Goal: Task Accomplishment & Management: Manage account settings

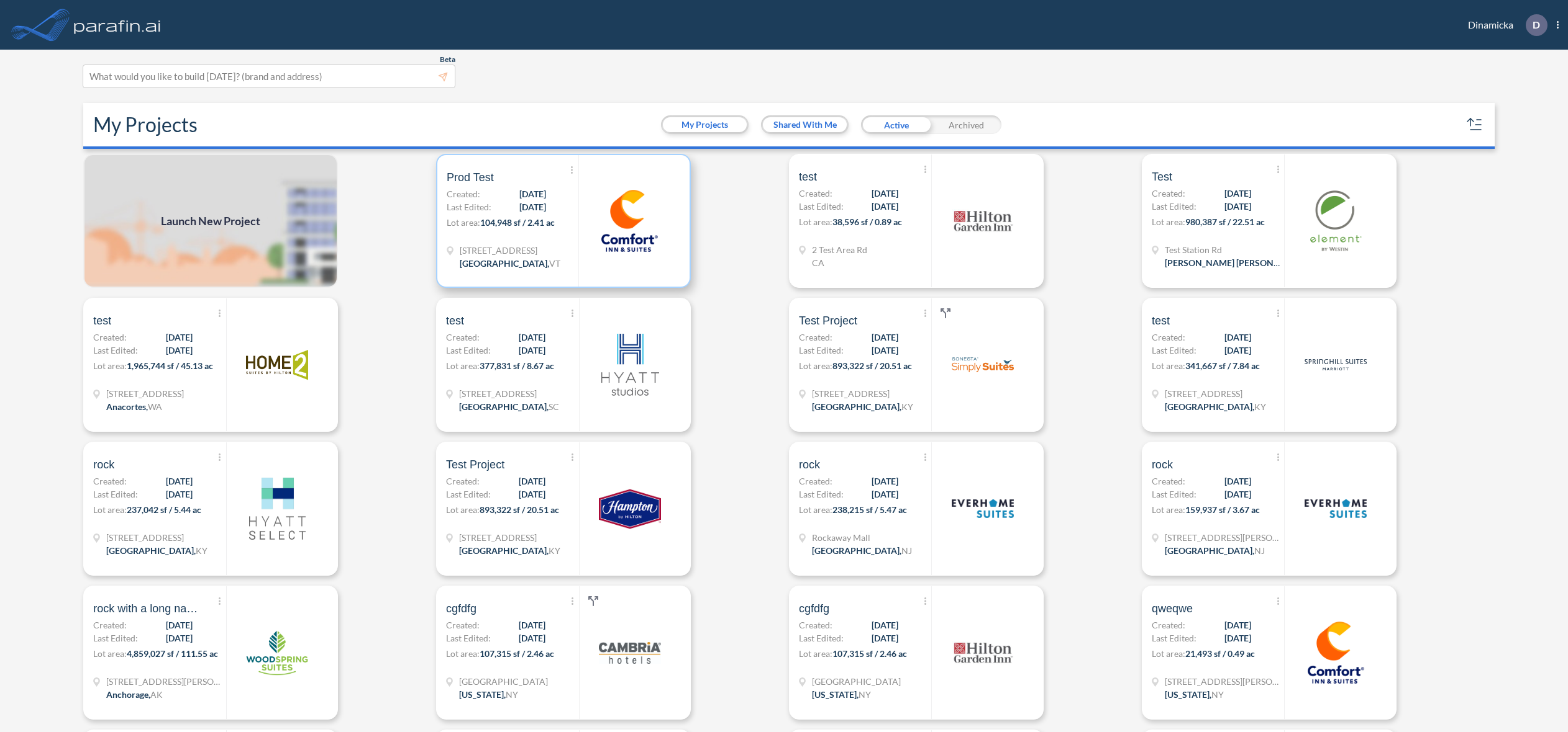
click at [536, 248] on span "[STREET_ADDRESS]" at bounding box center [510, 250] width 100 height 13
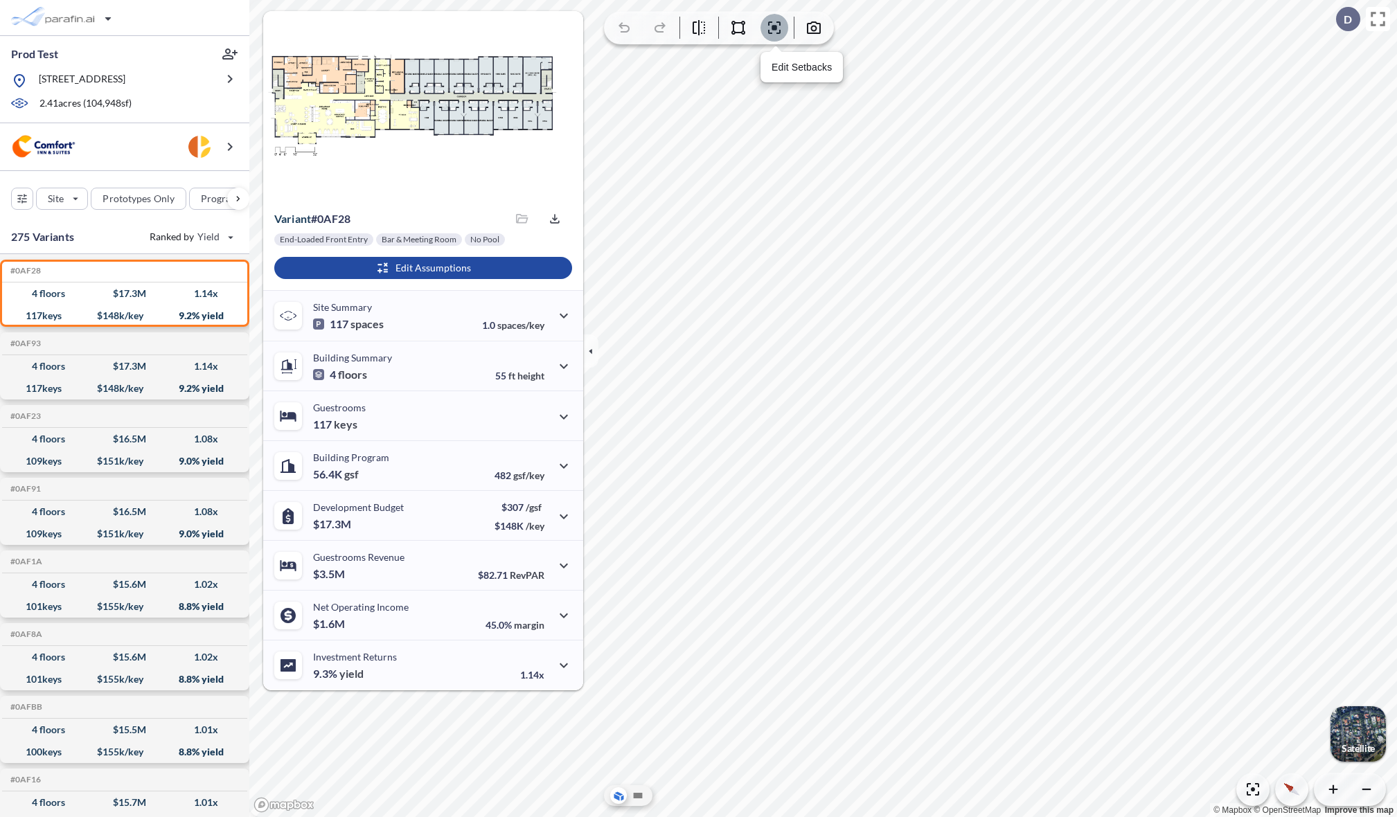
click at [775, 36] on button "button" at bounding box center [775, 28] width 28 height 28
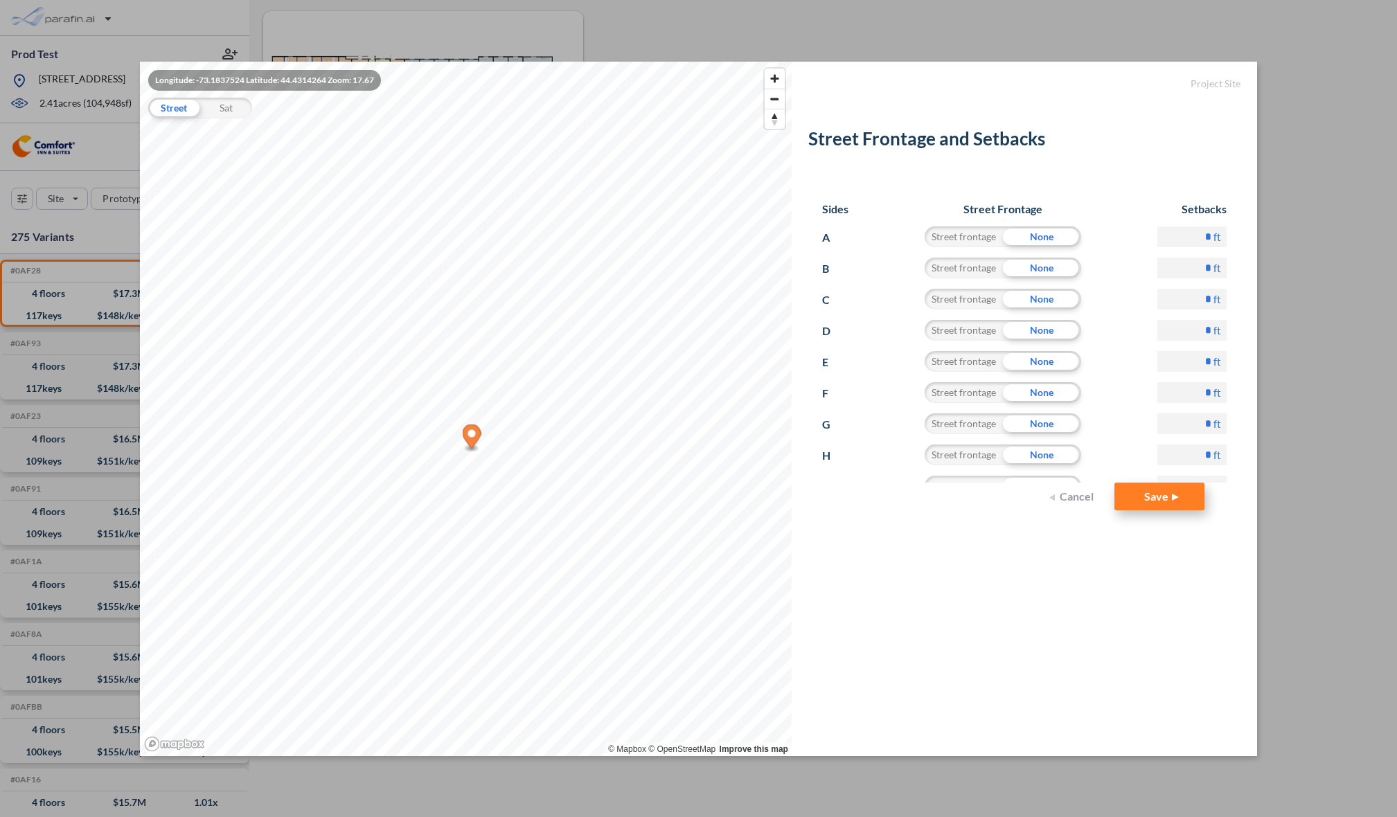
click at [1164, 504] on button "Save" at bounding box center [1160, 497] width 90 height 28
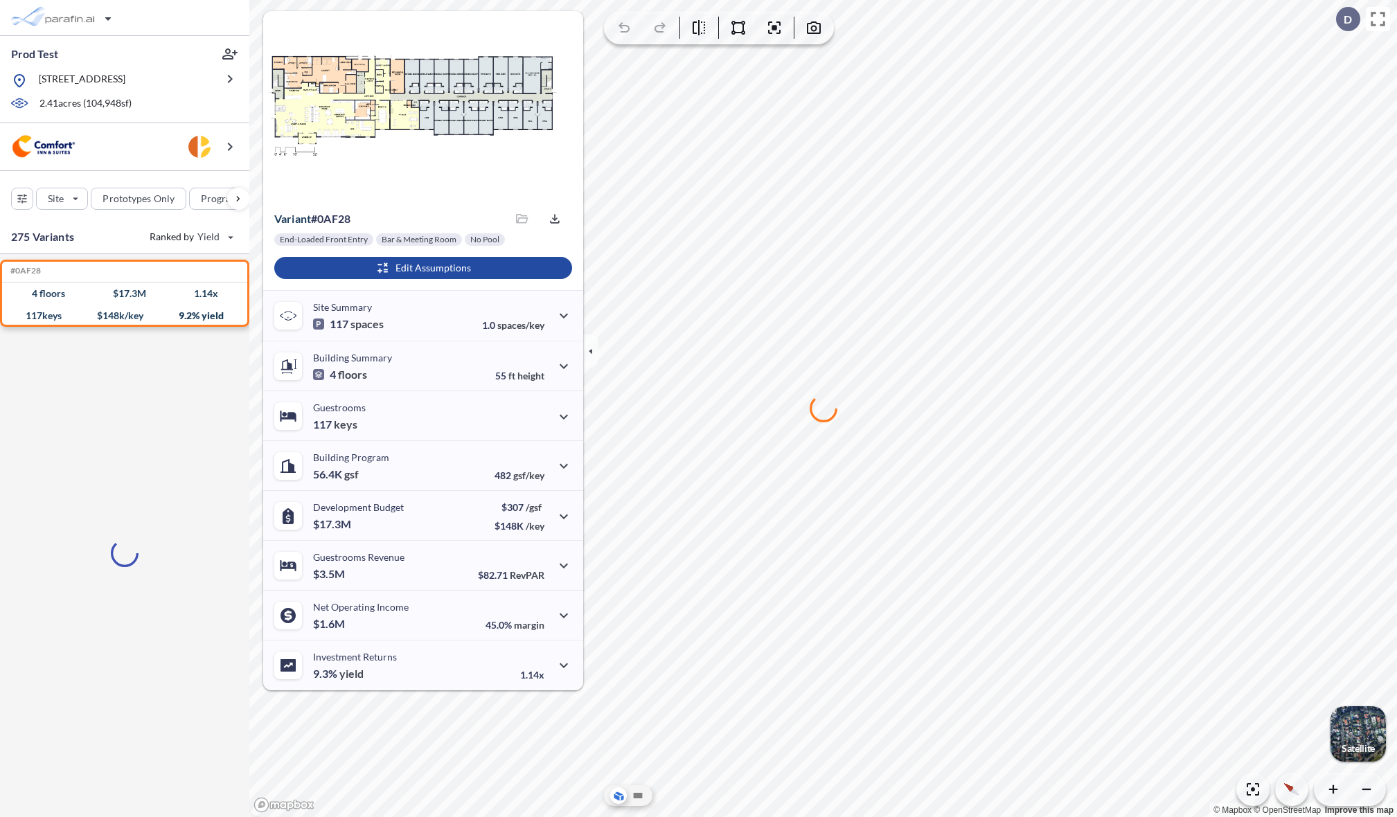
drag, startPoint x: 726, startPoint y: 497, endPoint x: 765, endPoint y: 490, distance: 39.5
click at [788, 488] on div at bounding box center [823, 408] width 1148 height 817
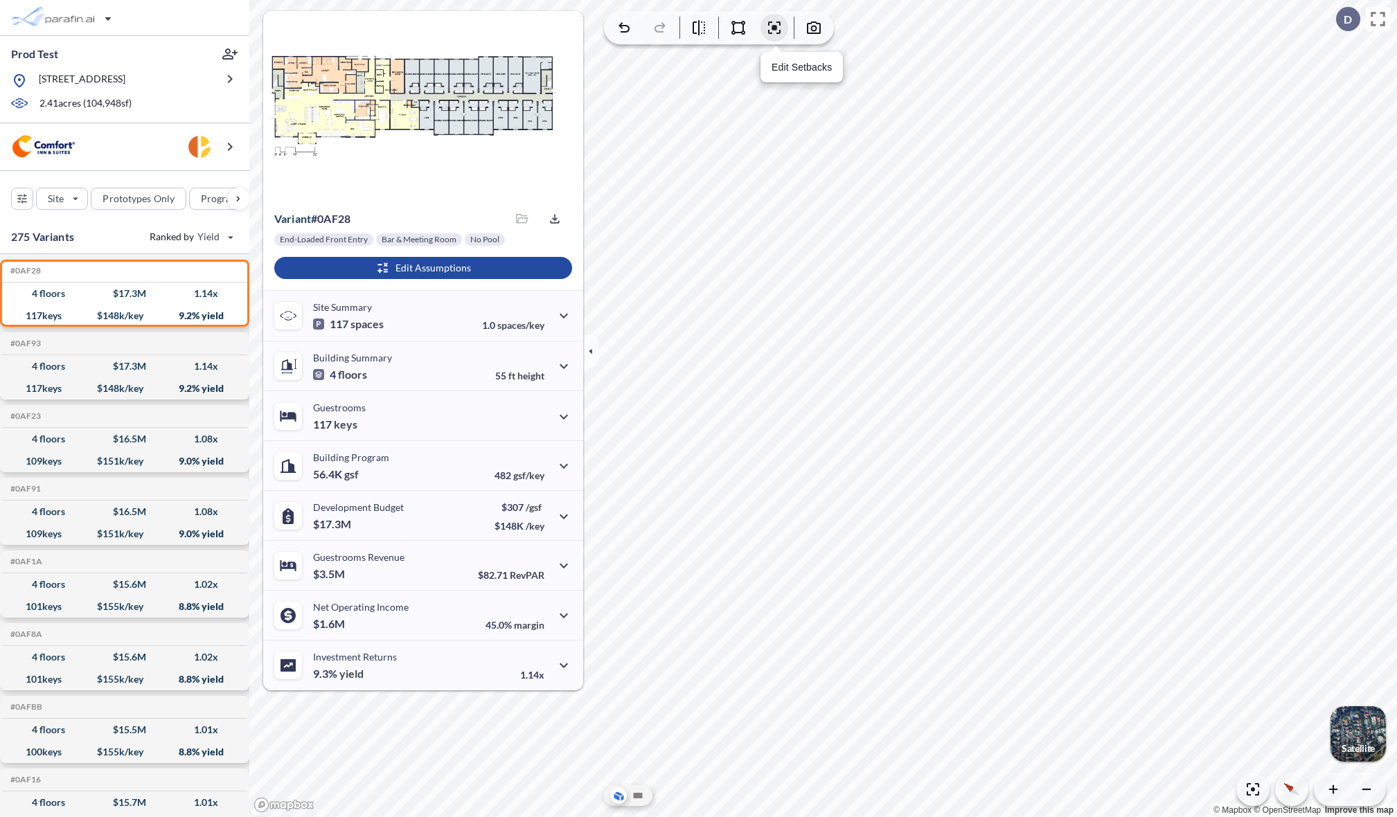
click at [776, 32] on icon "button" at bounding box center [774, 27] width 17 height 17
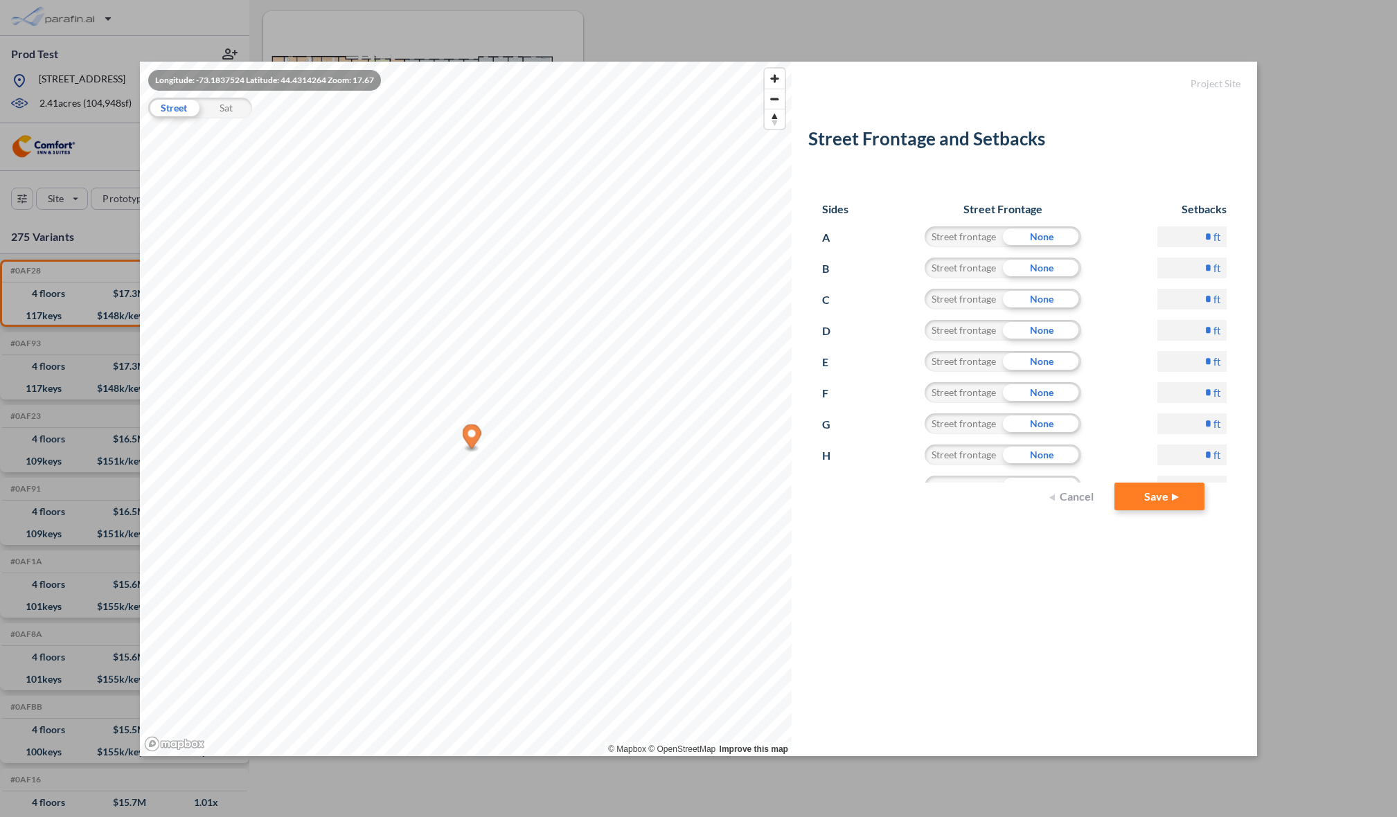
click at [1197, 271] on input "*" at bounding box center [1192, 268] width 69 height 21
type input "**"
click at [1203, 551] on form "Project Site Street Frontage and Setbacks Sides Street Frontage Setbacks A Stre…" at bounding box center [1025, 409] width 466 height 695
click at [1165, 499] on button "Save" at bounding box center [1160, 497] width 90 height 28
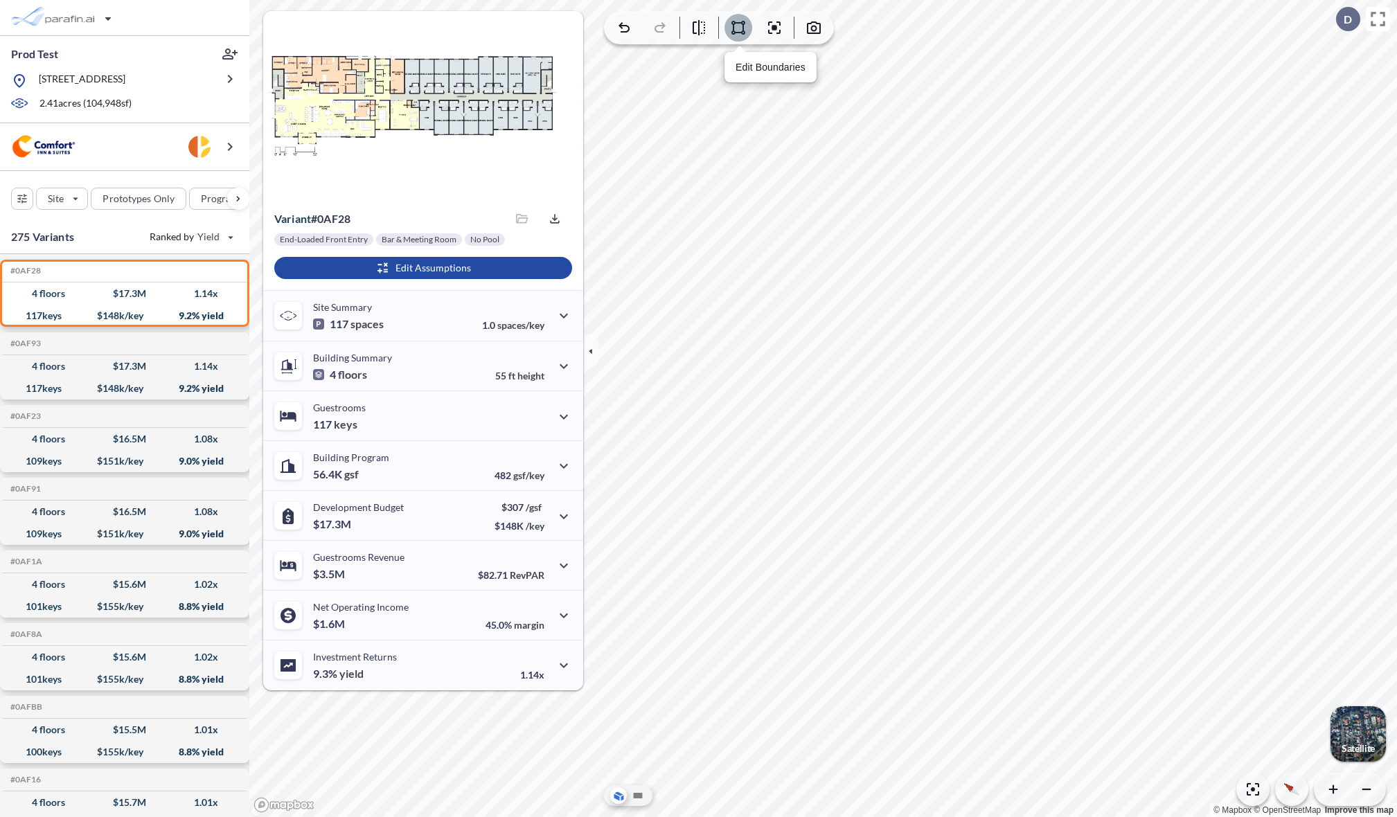
click at [739, 31] on icon "button" at bounding box center [738, 27] width 17 height 17
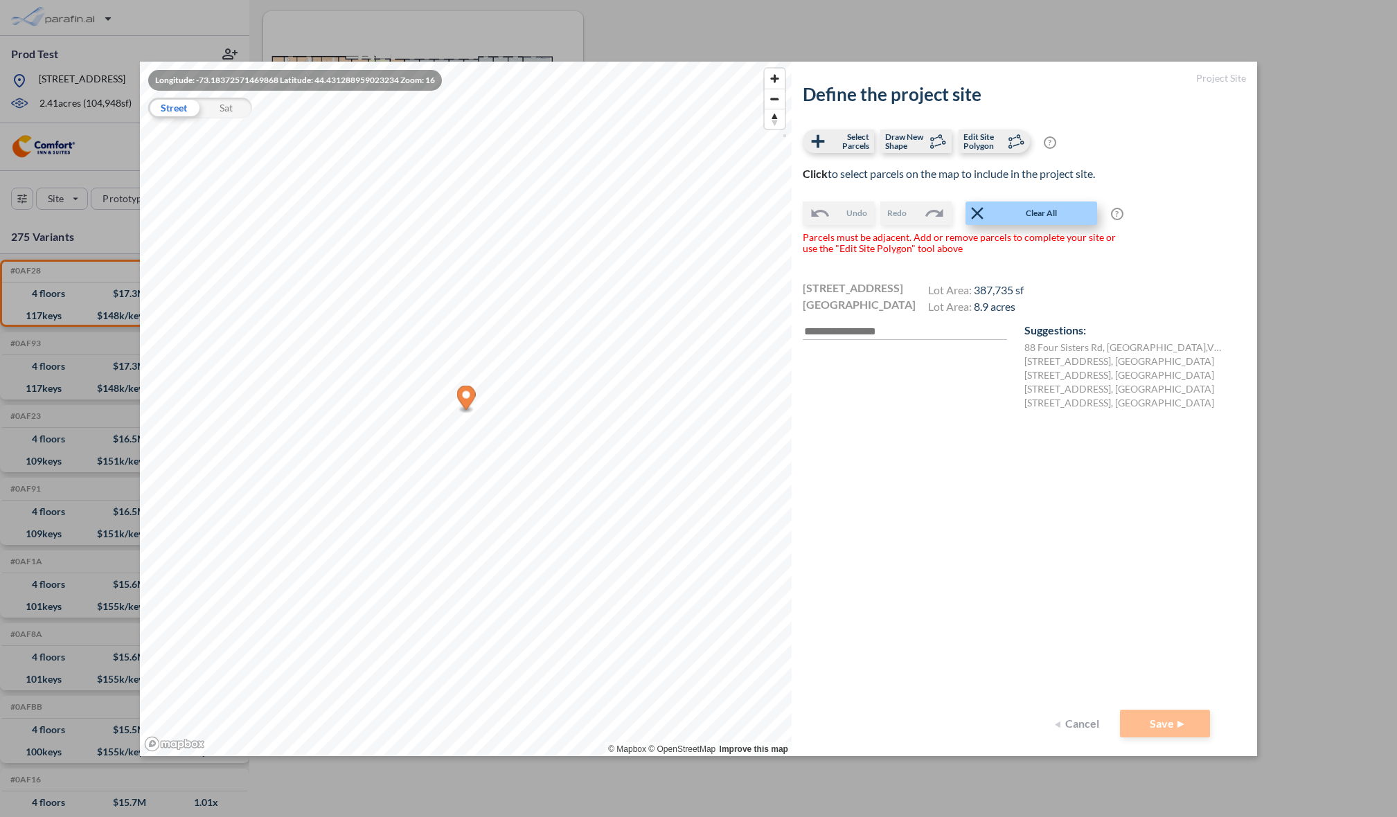
click at [1056, 208] on span "Clear All" at bounding box center [1042, 213] width 108 height 14
click at [1114, 376] on label "[STREET_ADDRESS], [GEOGRAPHIC_DATA]" at bounding box center [1120, 376] width 190 height 14
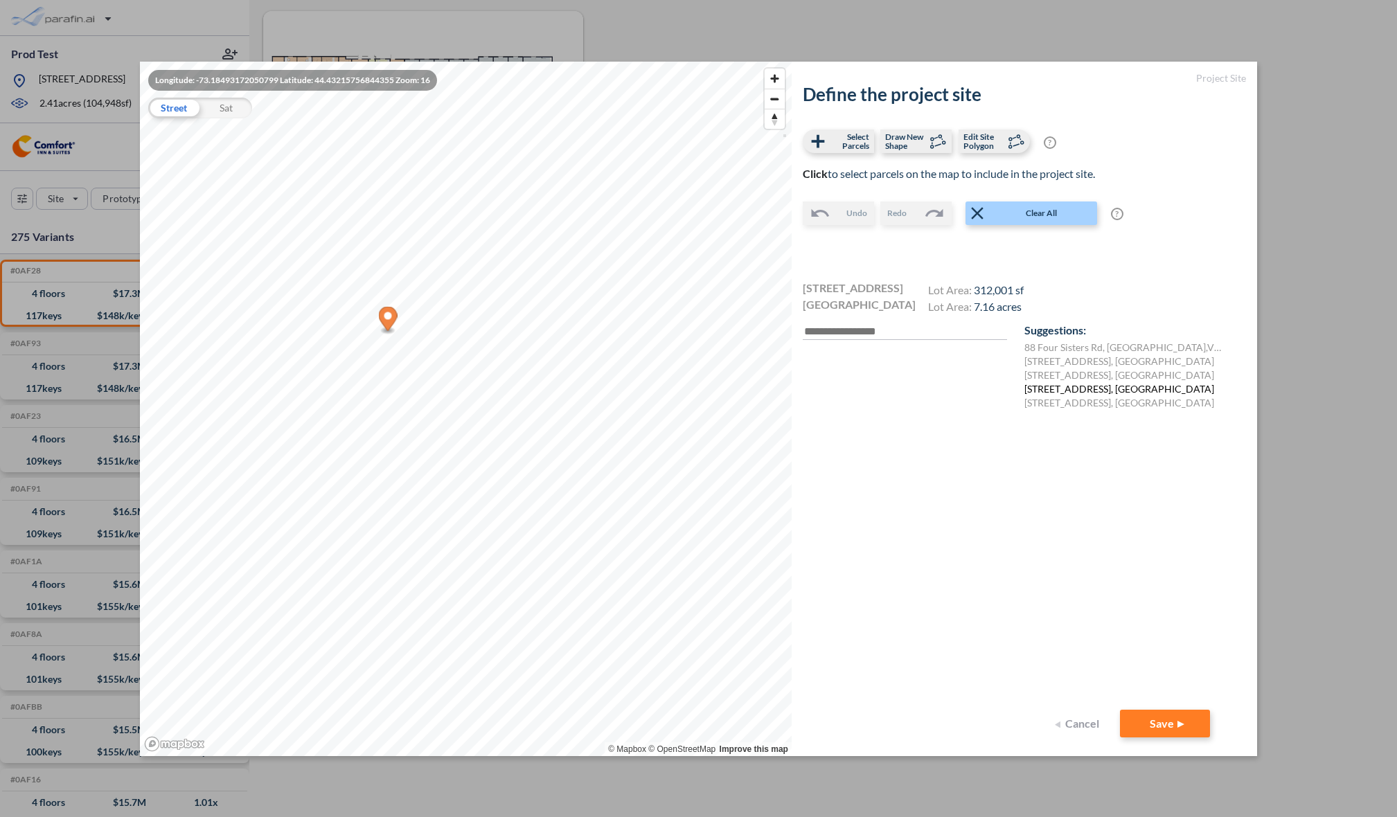
click at [1106, 392] on label "[STREET_ADDRESS], [GEOGRAPHIC_DATA]" at bounding box center [1120, 389] width 190 height 14
click at [1106, 357] on label "[STREET_ADDRESS], [GEOGRAPHIC_DATA]" at bounding box center [1120, 362] width 190 height 14
click at [1106, 345] on label "[STREET_ADDRESS]" at bounding box center [1125, 348] width 200 height 14
click at [1102, 360] on label "[STREET_ADDRESS], [GEOGRAPHIC_DATA]" at bounding box center [1120, 362] width 190 height 14
click at [1141, 727] on button "Save" at bounding box center [1165, 724] width 90 height 28
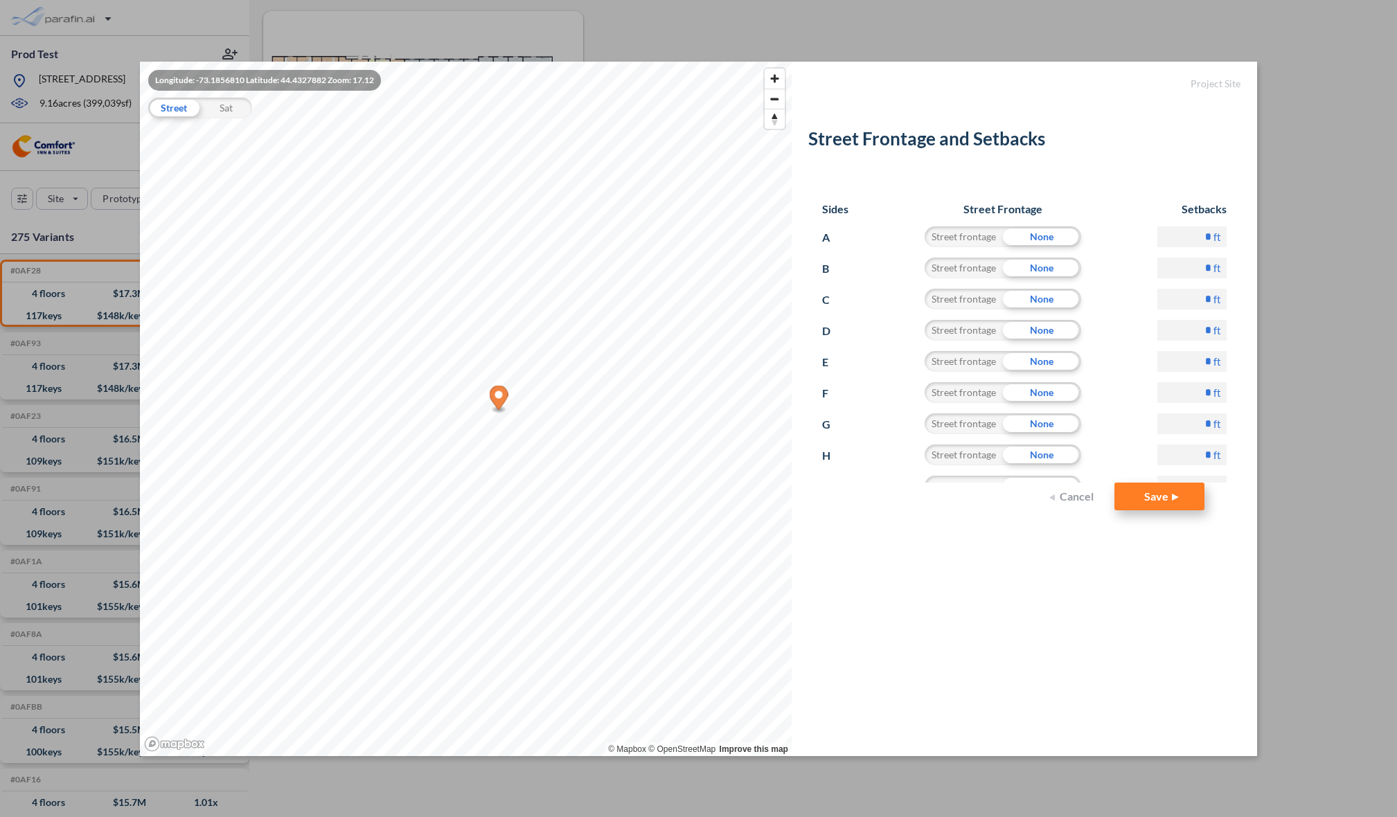
click at [1173, 502] on button "Save" at bounding box center [1160, 497] width 90 height 28
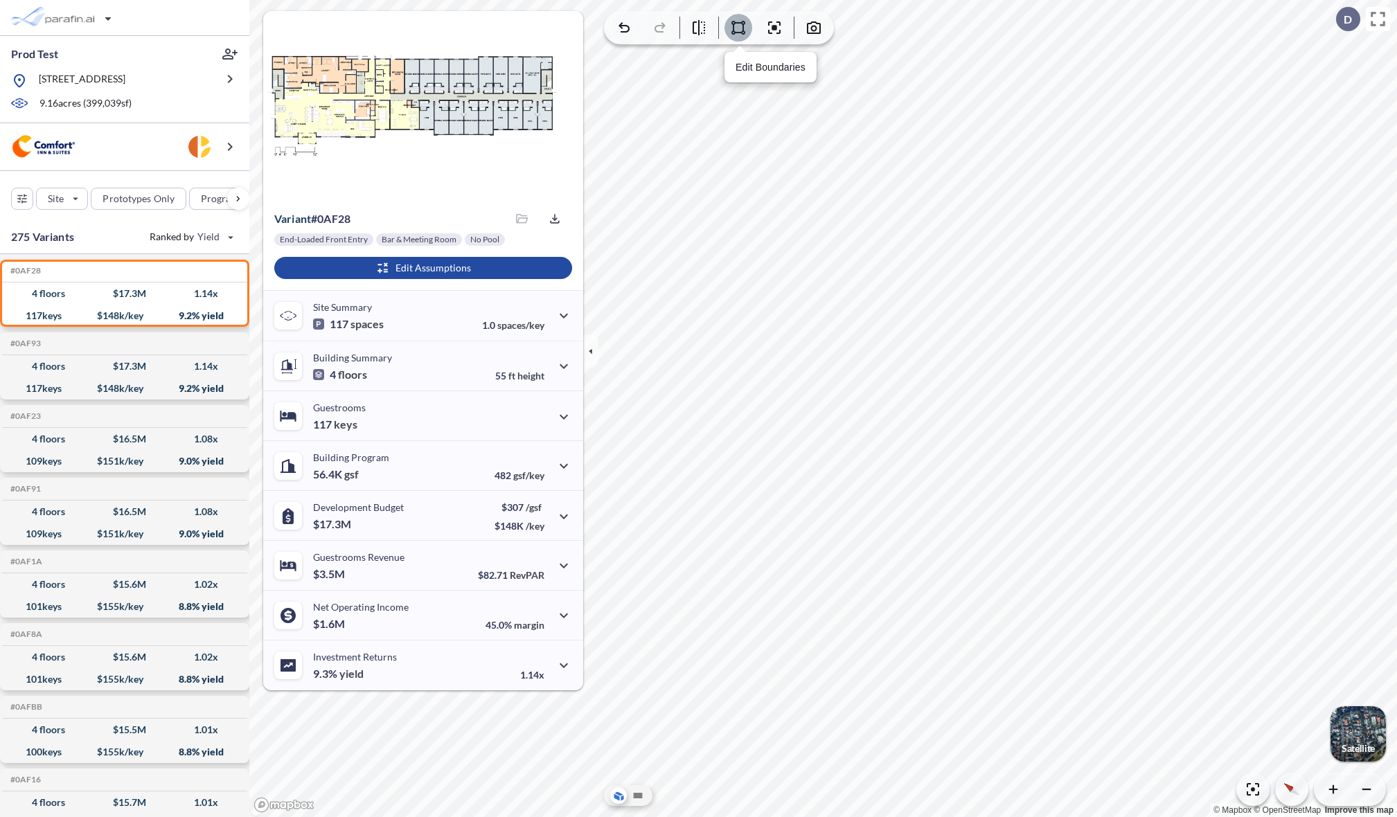
click at [740, 28] on icon "button" at bounding box center [738, 27] width 17 height 17
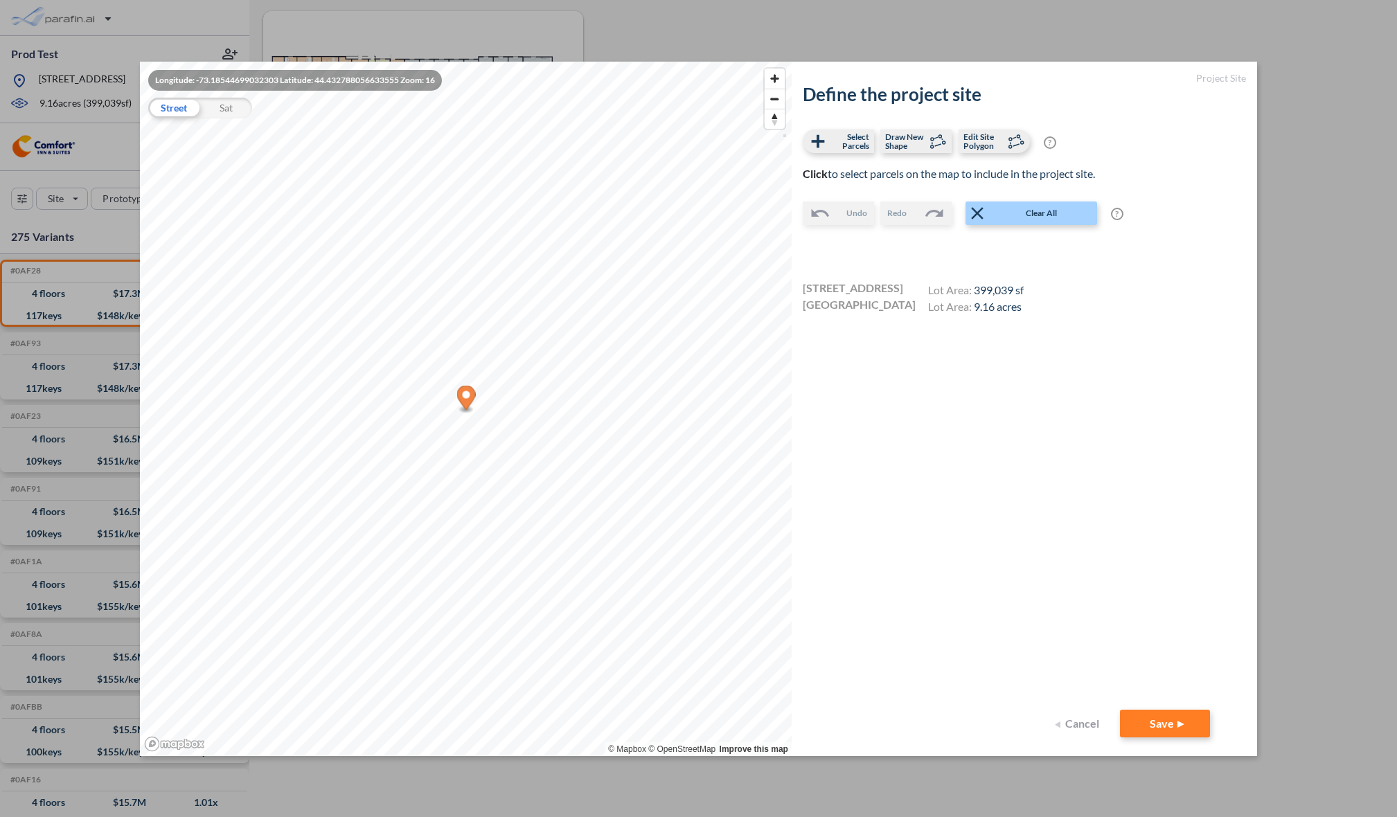
click at [1079, 725] on button "Cancel" at bounding box center [1078, 724] width 55 height 28
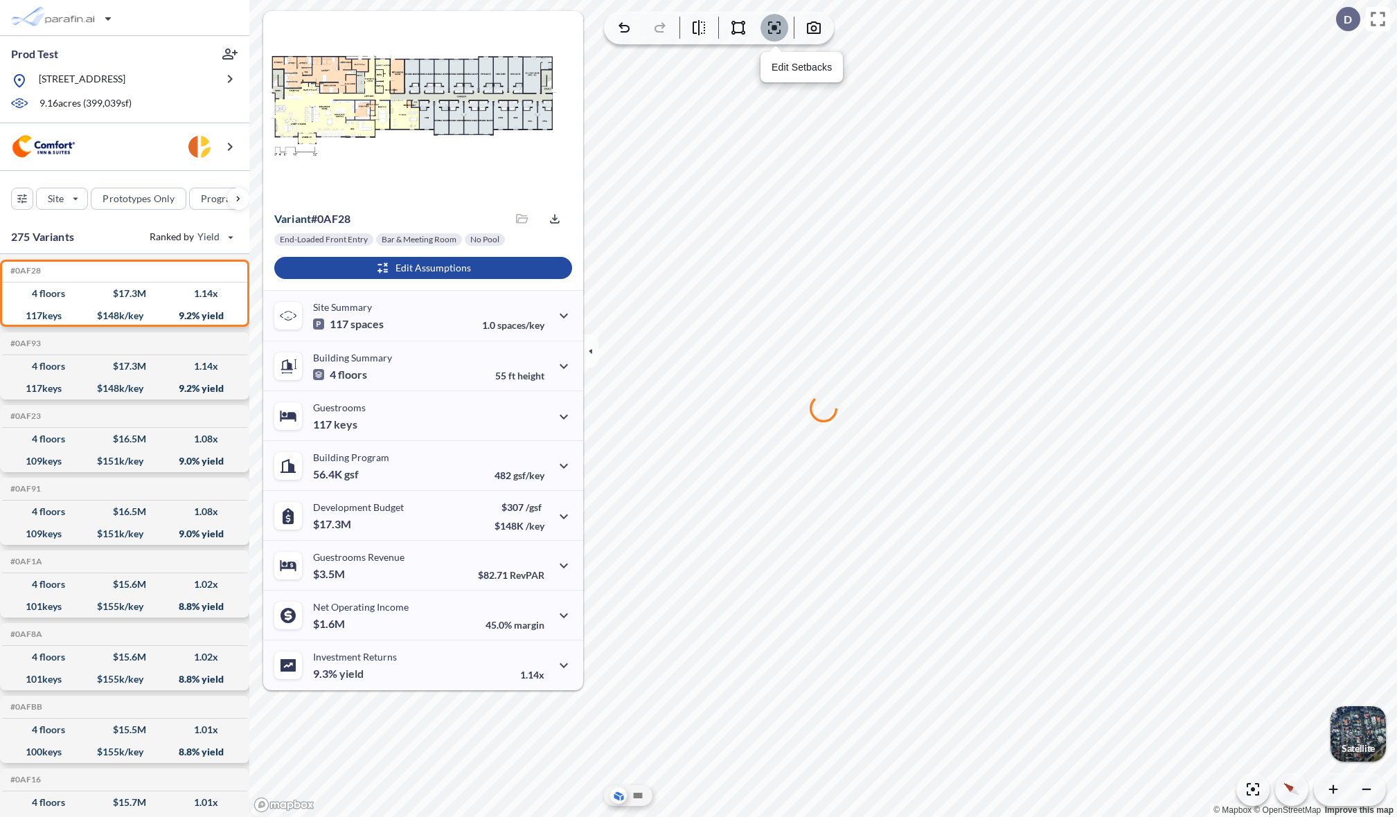
click at [771, 27] on icon "button" at bounding box center [774, 27] width 17 height 17
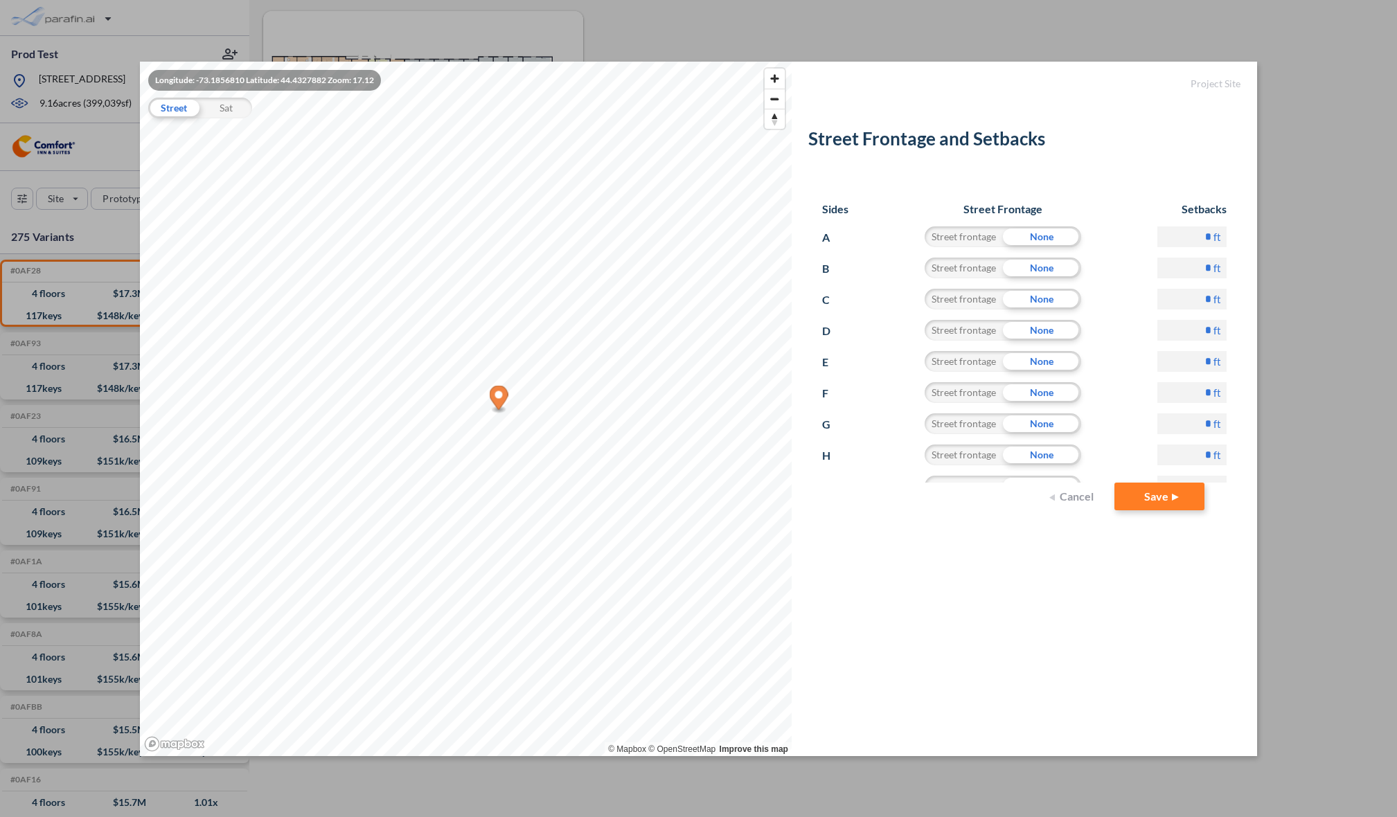
click at [1193, 361] on input "*" at bounding box center [1192, 361] width 69 height 21
type input "**"
click at [1097, 555] on form "Project Site Street Frontage and Setbacks Sides Street Frontage Setbacks A Stre…" at bounding box center [1025, 409] width 466 height 695
click at [1149, 503] on button "Save" at bounding box center [1160, 497] width 90 height 28
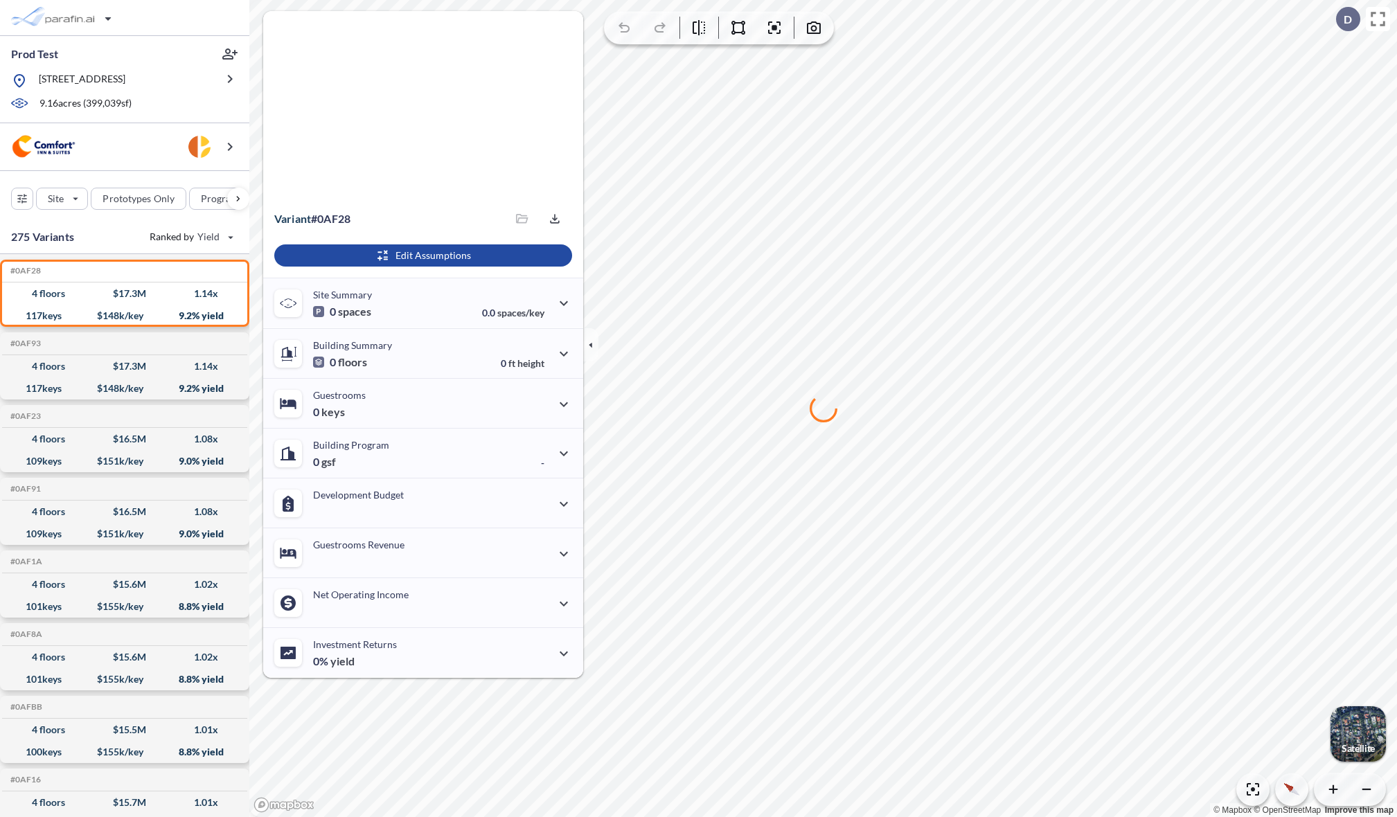
drag, startPoint x: 1194, startPoint y: 107, endPoint x: 937, endPoint y: 114, distance: 257.8
click at [934, 114] on div at bounding box center [823, 408] width 1148 height 817
drag, startPoint x: 1119, startPoint y: 173, endPoint x: 1037, endPoint y: 158, distance: 83.2
click at [1037, 158] on div at bounding box center [823, 408] width 1148 height 817
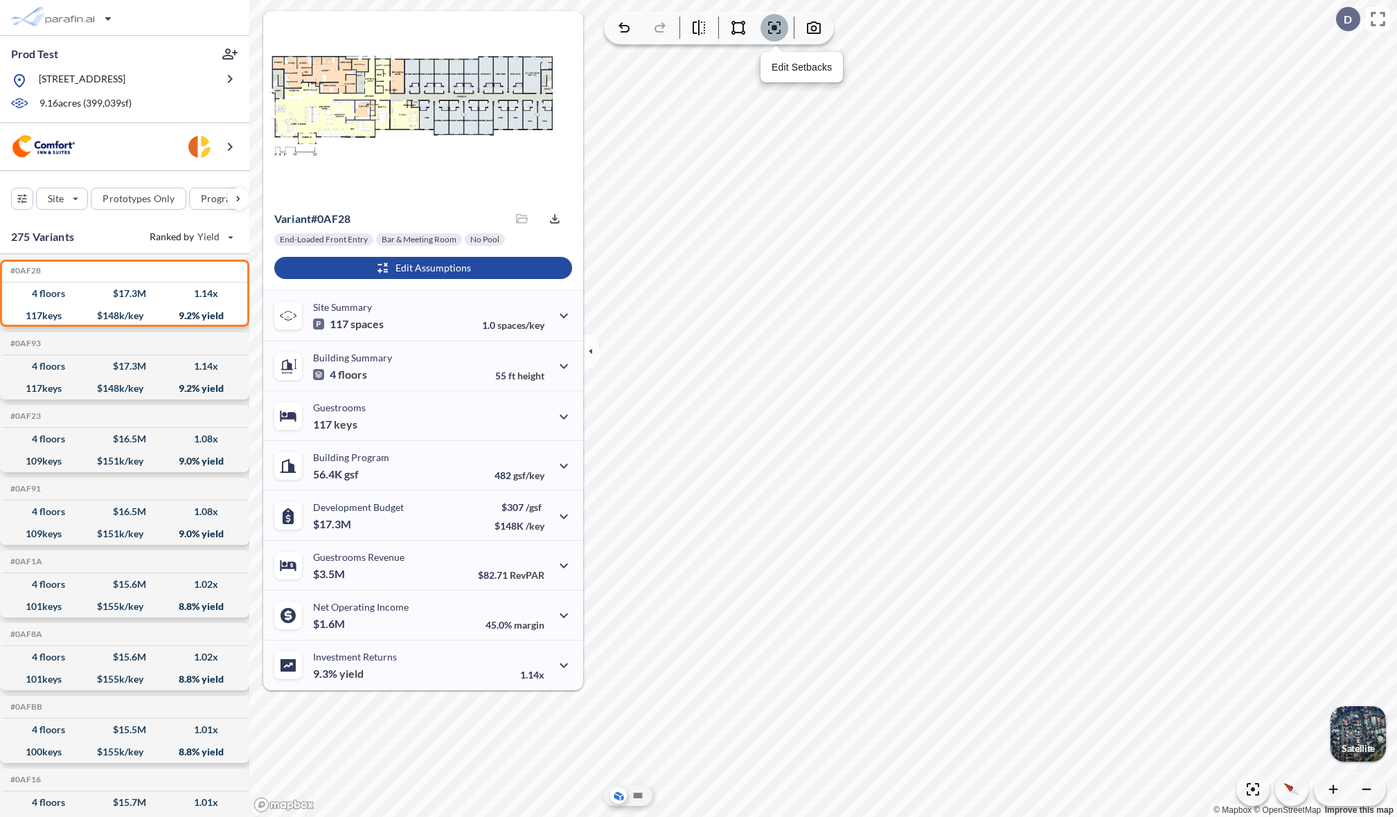
click at [770, 24] on icon "button" at bounding box center [774, 27] width 17 height 17
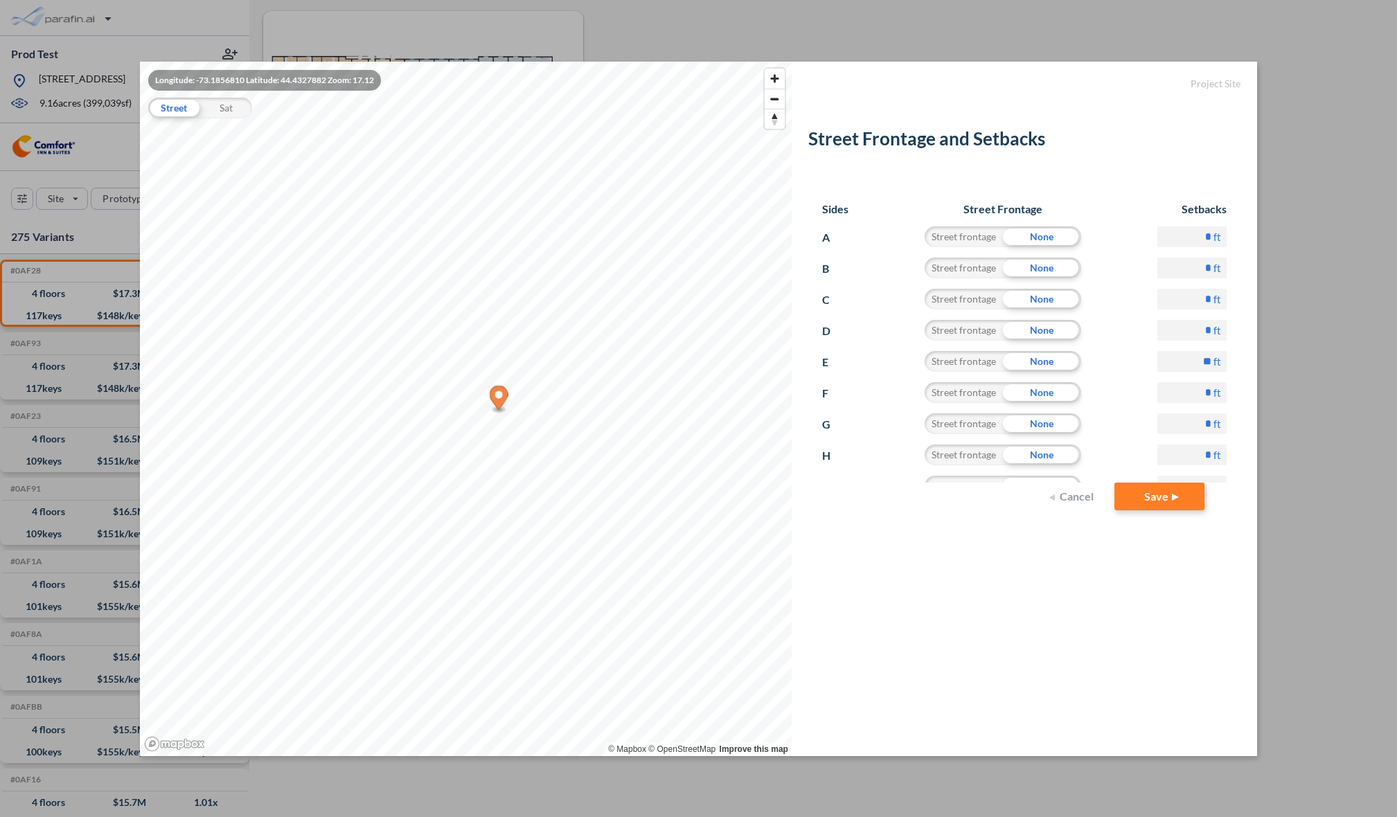
click at [1078, 494] on button "Cancel" at bounding box center [1072, 497] width 55 height 28
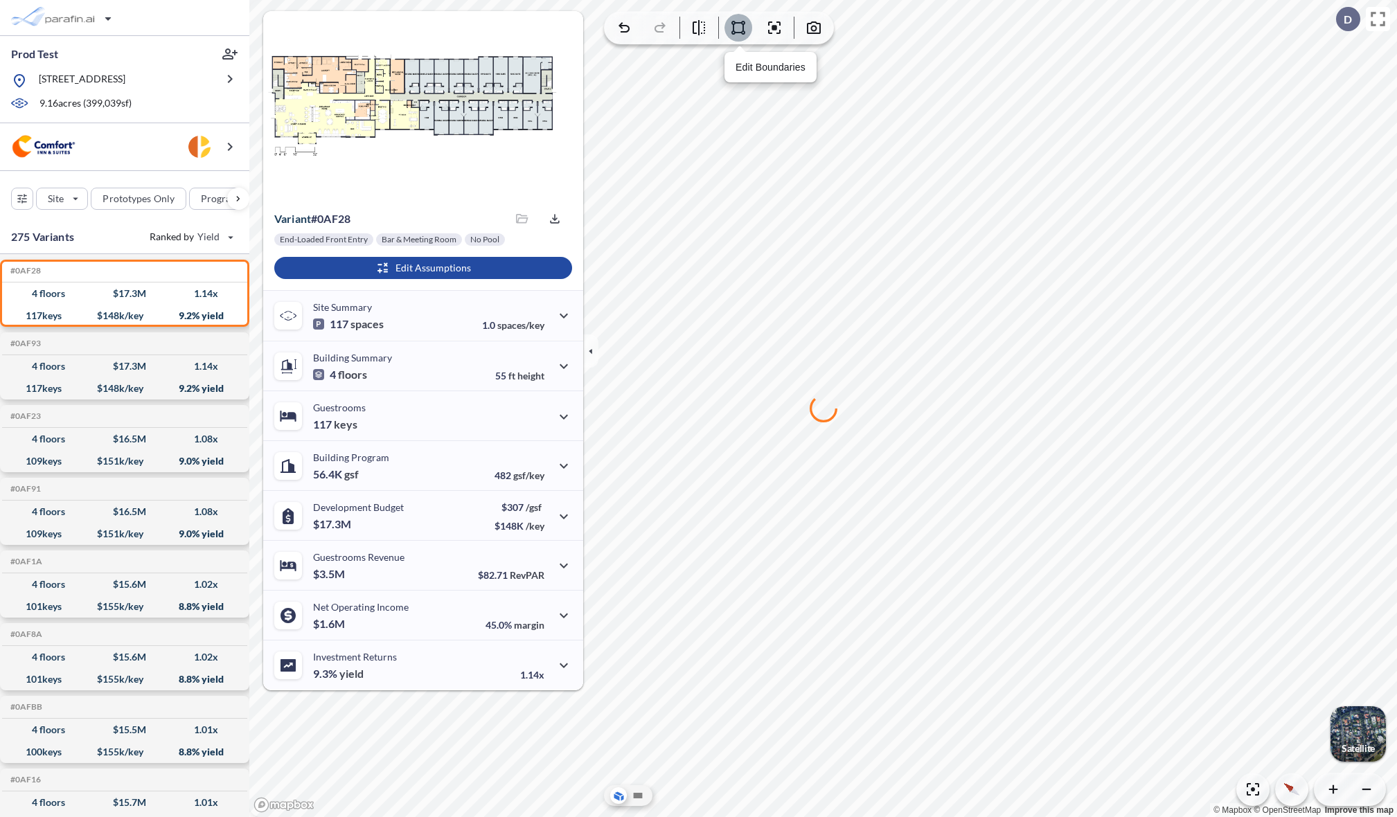
click at [742, 26] on icon "button" at bounding box center [738, 27] width 17 height 17
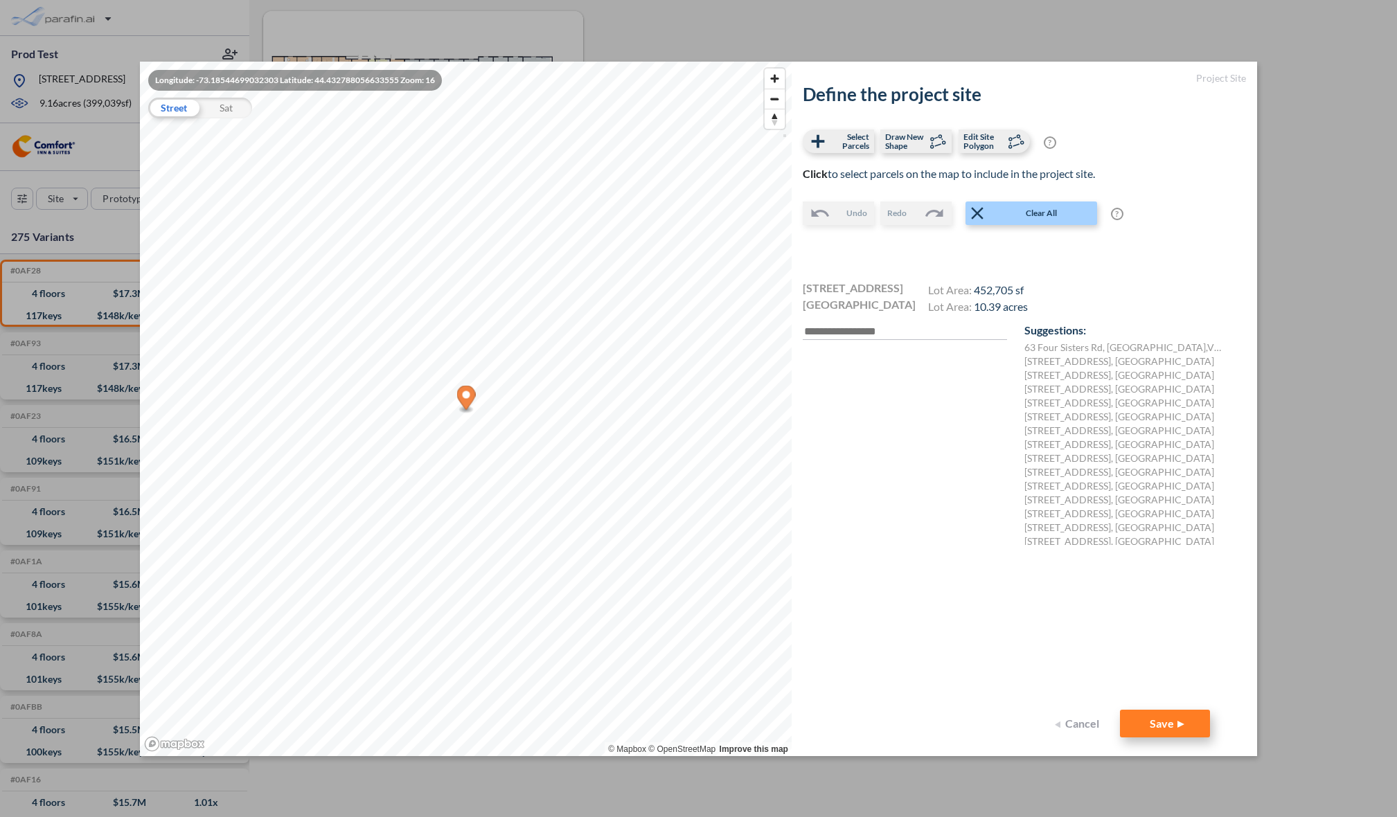
click at [1142, 724] on button "Save" at bounding box center [1165, 724] width 90 height 28
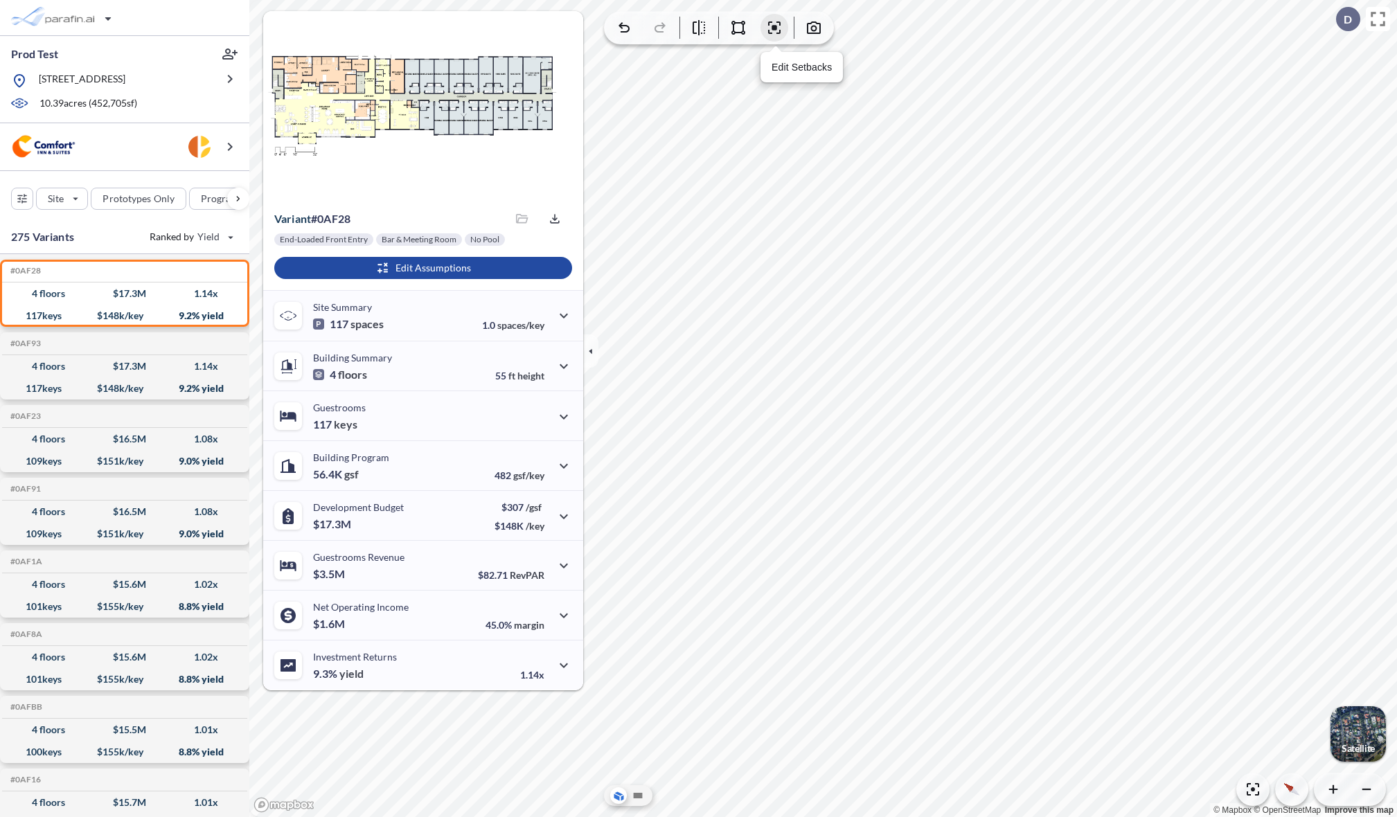
click at [772, 30] on icon "button" at bounding box center [774, 27] width 17 height 17
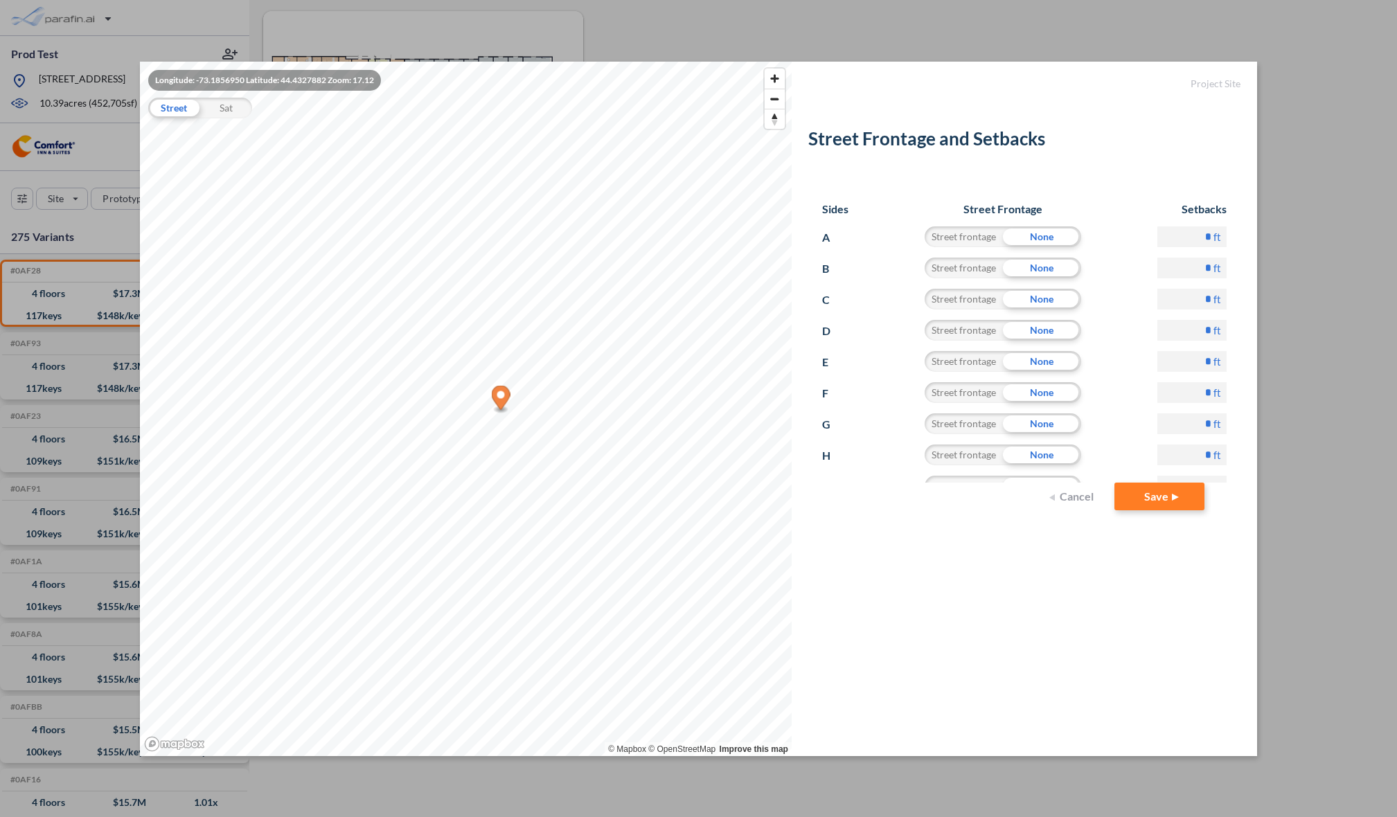
click at [1078, 504] on button "Cancel" at bounding box center [1072, 497] width 55 height 28
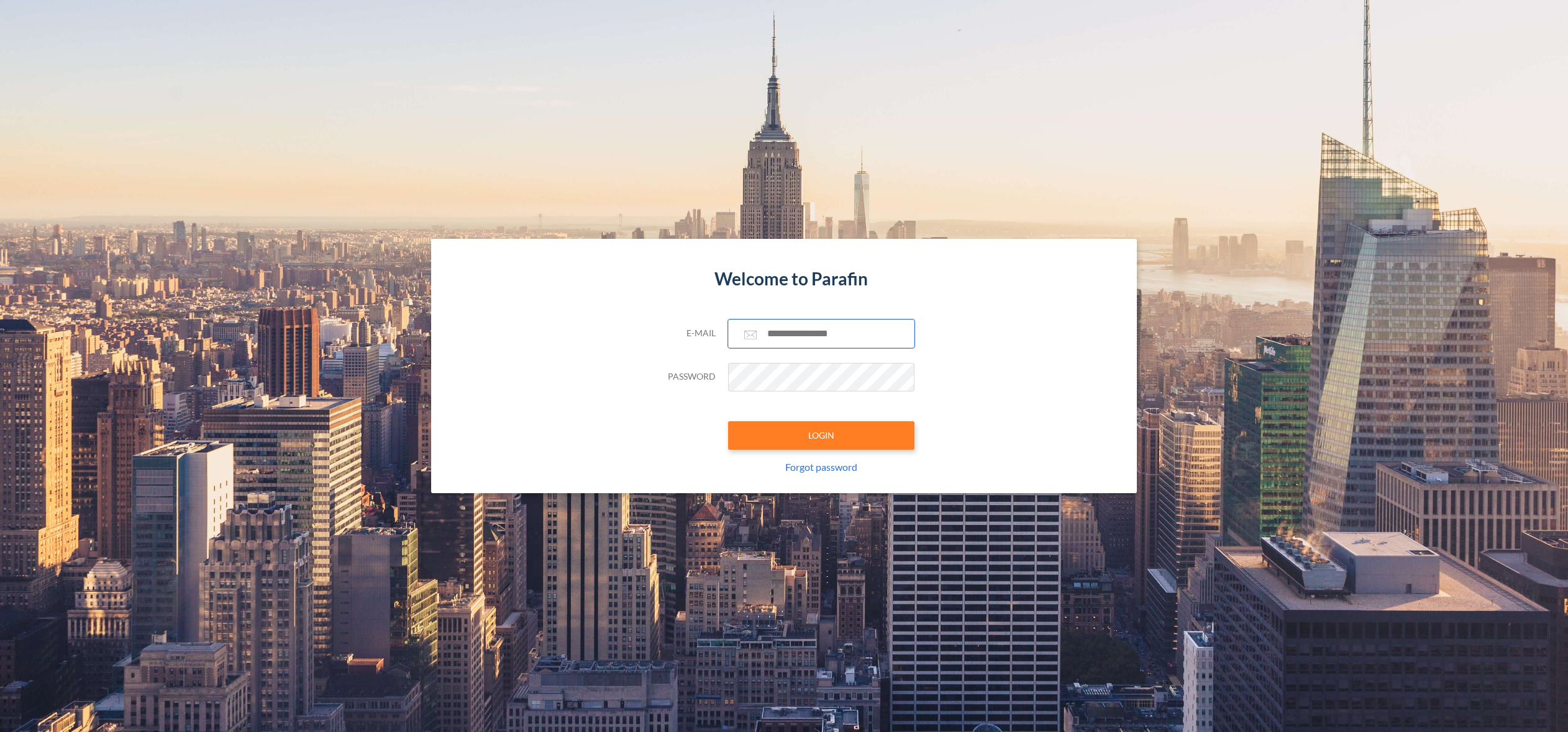
click at [784, 337] on input "text" at bounding box center [821, 334] width 186 height 29
paste input "**********"
type input "**********"
click at [794, 421] on button "LOGIN" at bounding box center [821, 435] width 186 height 29
